Goal: Information Seeking & Learning: Learn about a topic

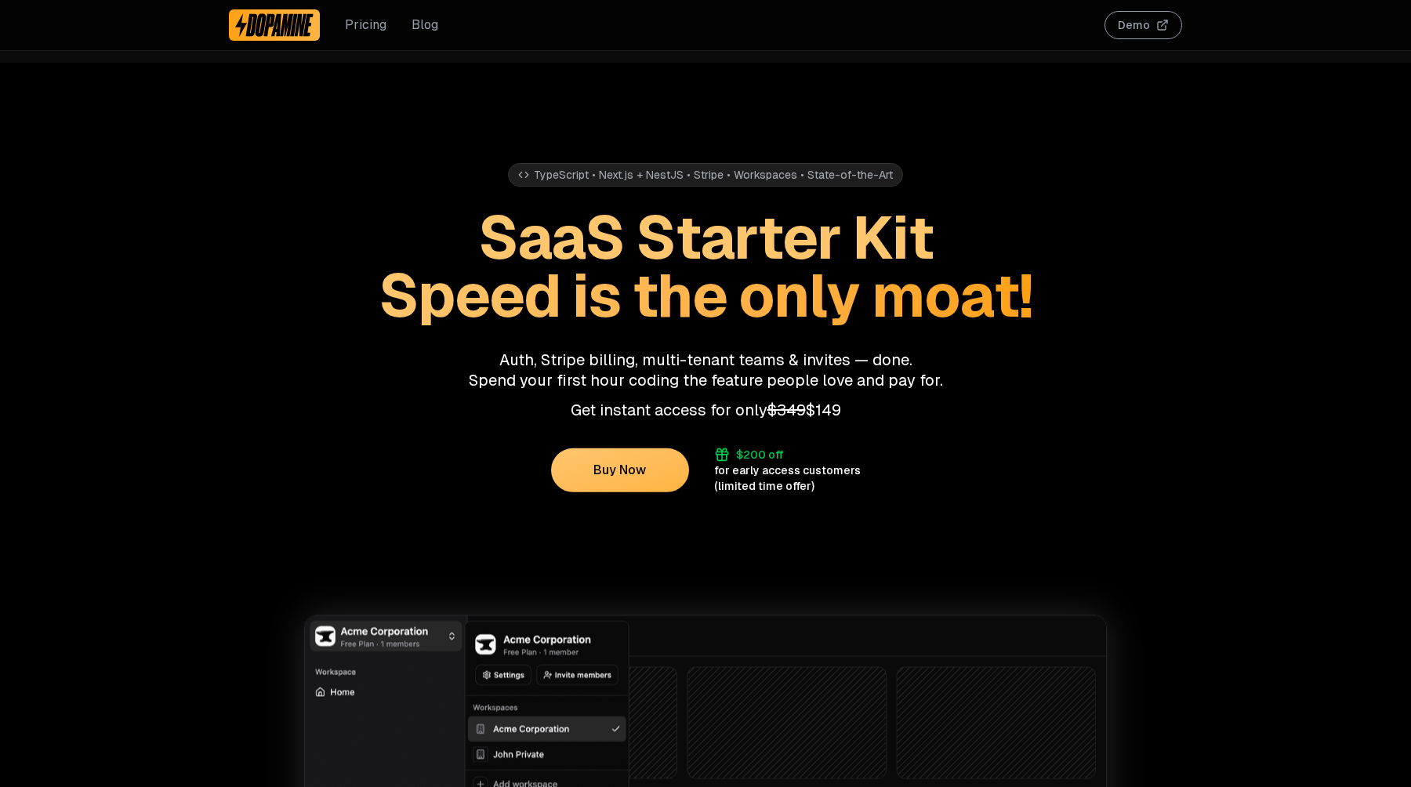
click at [426, 24] on link "Blog" at bounding box center [425, 25] width 27 height 19
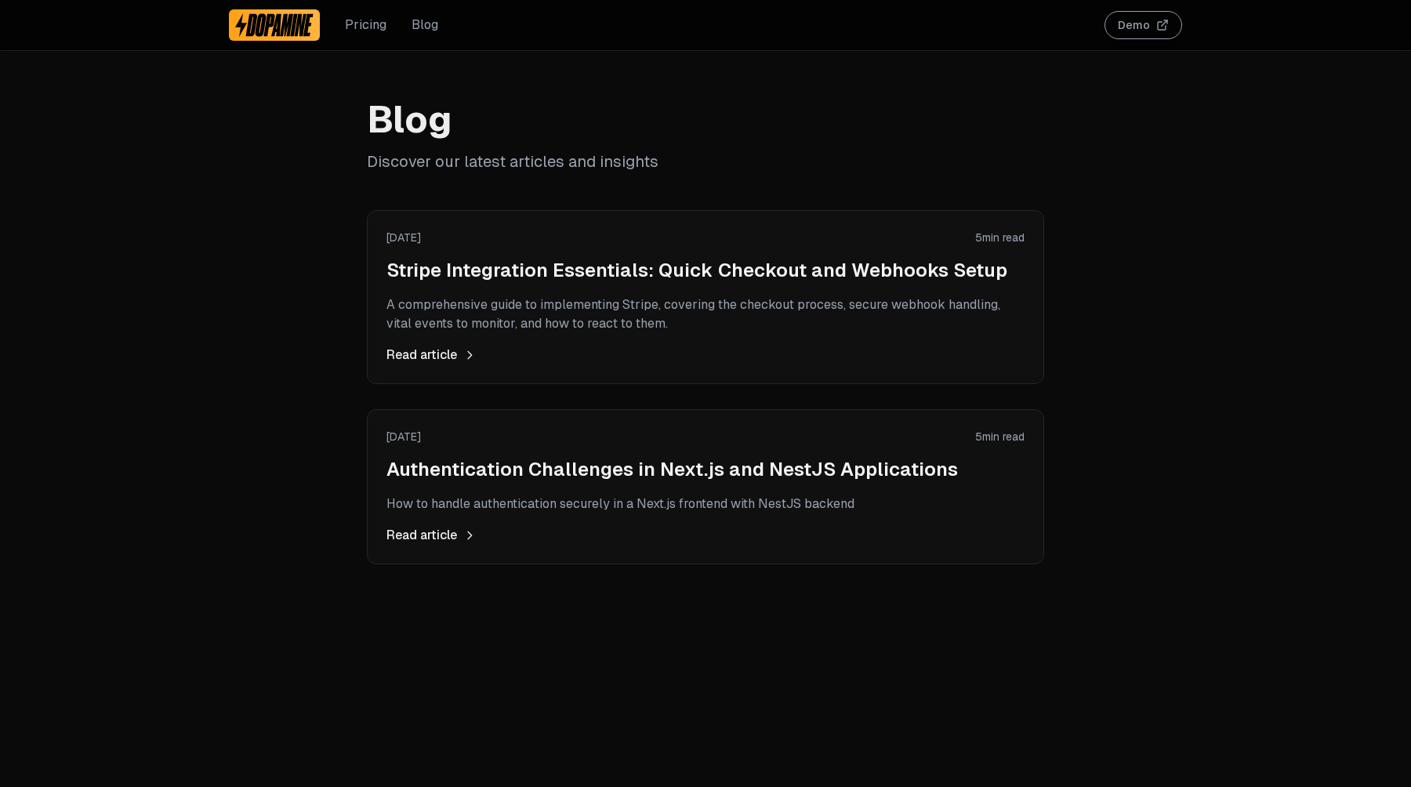
click at [1176, 401] on div "Blog Discover our latest articles and insights [DATE] 5 min read Stripe Integra…" at bounding box center [705, 456] width 1411 height 787
click at [1176, 401] on div "Blog Discover our latest articles and insights June 6, 2025 5 min read Stripe I…" at bounding box center [705, 456] width 1411 height 787
click at [891, 652] on div "Blog Discover our latest articles and insights June 6, 2025 5 min read Stripe I…" at bounding box center [705, 456] width 1411 height 787
click at [789, 118] on h1 "Blog" at bounding box center [705, 119] width 677 height 38
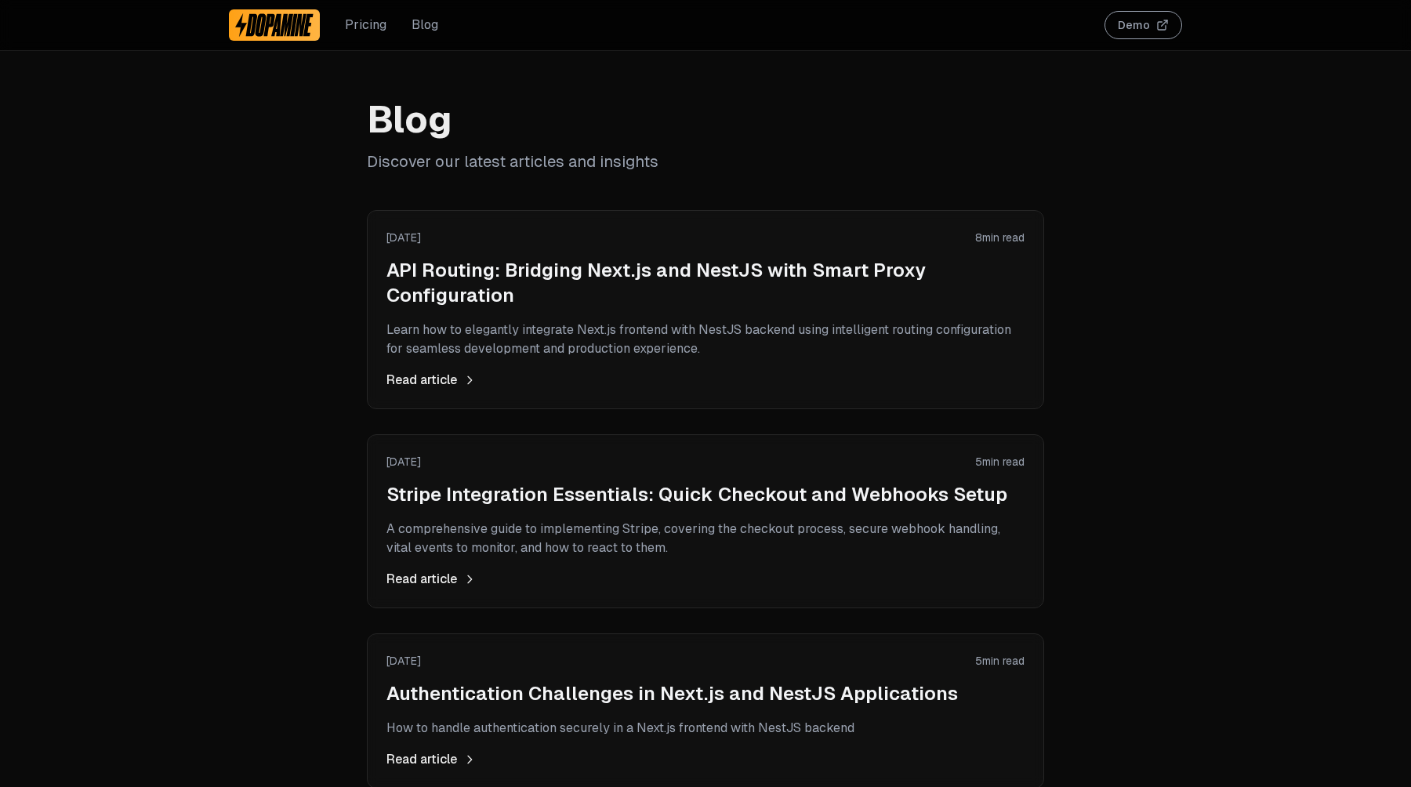
click at [568, 281] on h2 "API Routing: Bridging Next.js and NestJS with Smart Proxy Configuration" at bounding box center [706, 283] width 638 height 50
